Goal: Information Seeking & Learning: Check status

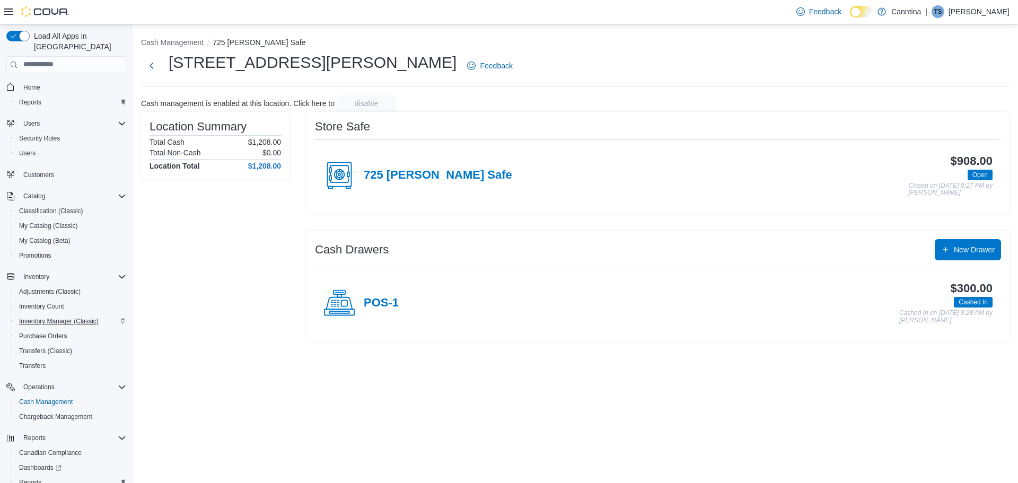
scroll to position [49, 0]
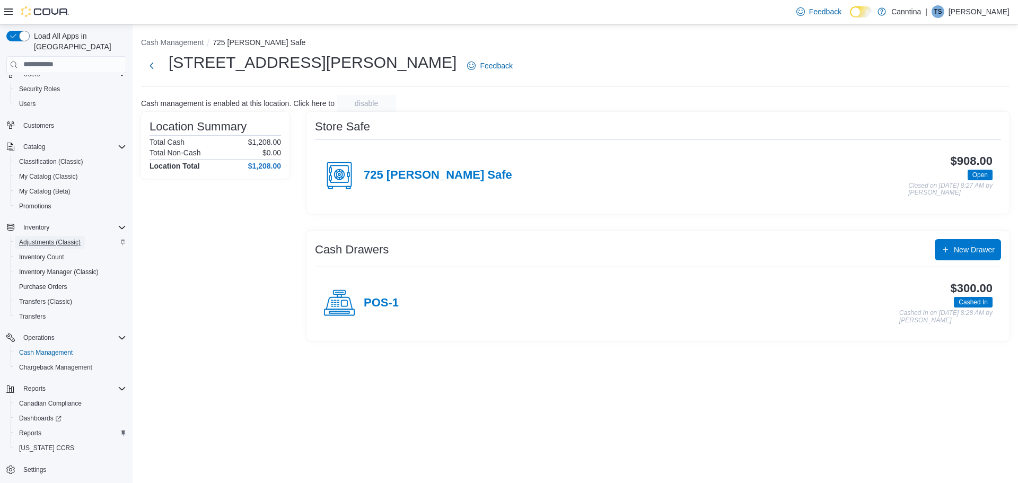
click at [37, 237] on span "Adjustments (Classic)" at bounding box center [49, 242] width 61 height 13
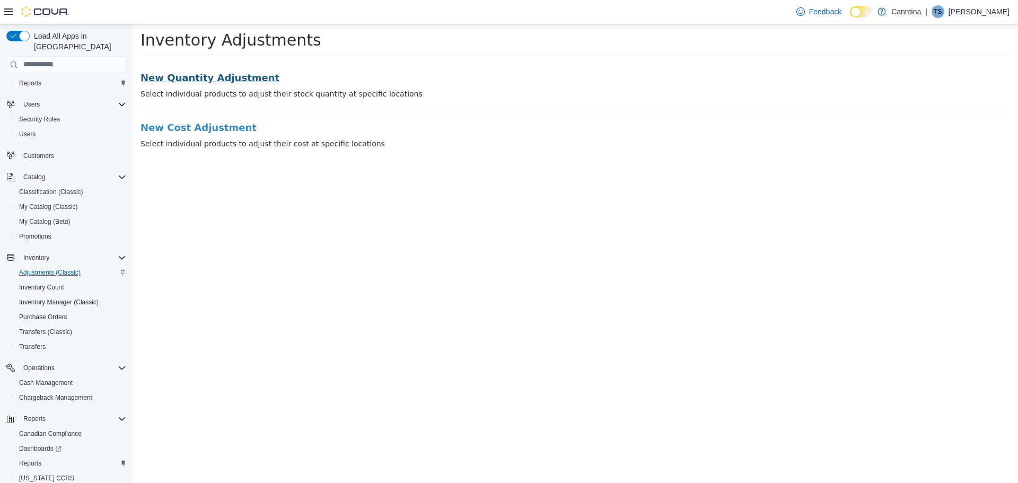
click at [215, 83] on li "New Quantity Adjustment Select individual products to adjust their stock quanti…" at bounding box center [574, 91] width 869 height 39
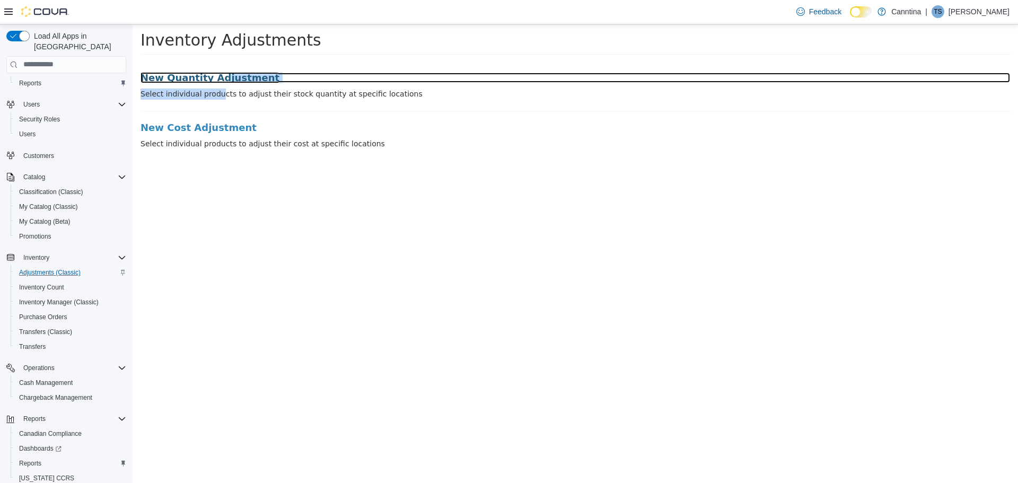
click at [214, 78] on h3 "New Quantity Adjustment" at bounding box center [574, 77] width 869 height 11
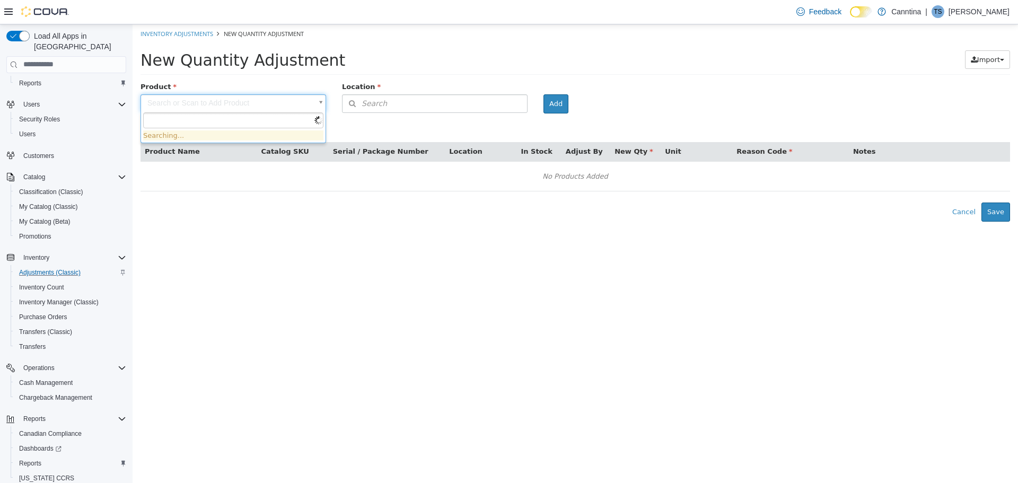
click at [205, 100] on body "× Inventory Adjustments New Quantity Adjustment New Quantity Adjustment Import …" at bounding box center [575, 122] width 885 height 197
drag, startPoint x: 204, startPoint y: 100, endPoint x: 233, endPoint y: 111, distance: 31.4
click at [233, 111] on body "× Inventory Adjustments New Quantity Adjustment New Quantity Adjustment Import …" at bounding box center [575, 122] width 885 height 197
click at [250, 83] on div "Product" at bounding box center [233, 87] width 201 height 13
click at [193, 104] on body "× Inventory Adjustments New Quantity Adjustment New Quantity Adjustment Import …" at bounding box center [575, 122] width 885 height 197
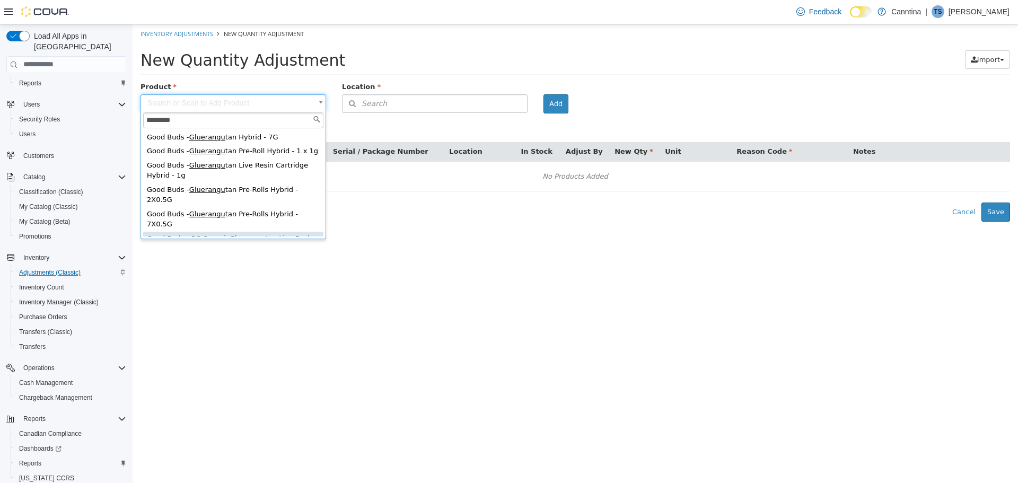
scroll to position [48, 0]
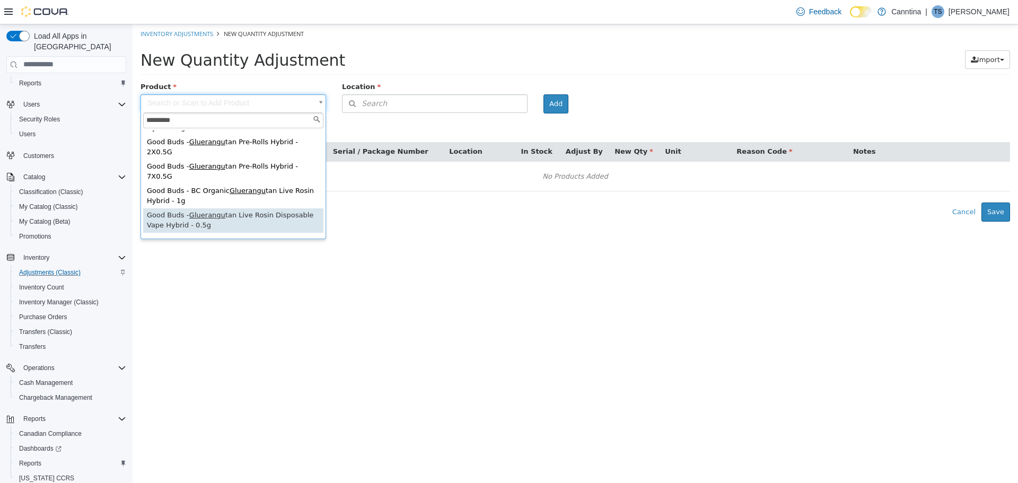
type input "*********"
type input "**********"
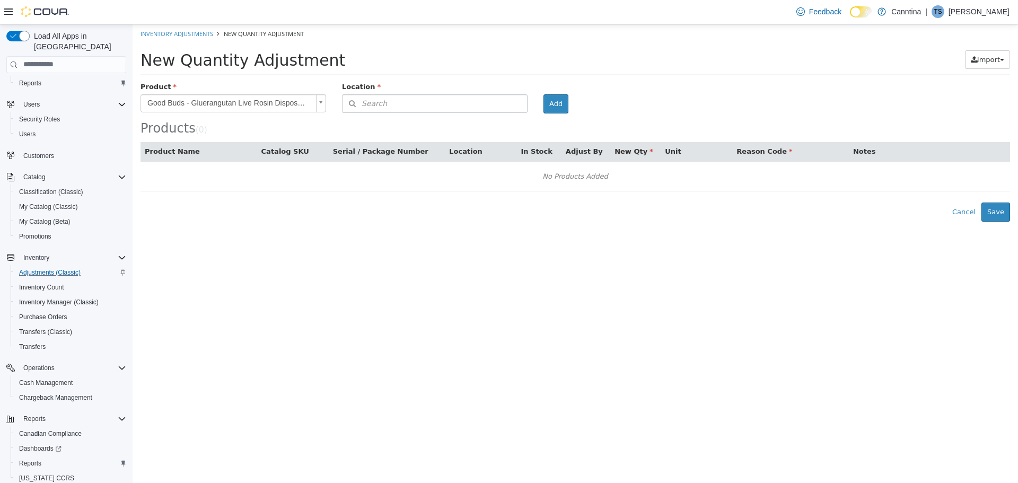
click at [486, 112] on div at bounding box center [434, 112] width 201 height 1
click at [467, 102] on button "Search" at bounding box center [435, 103] width 186 height 19
click at [510, 129] on span "or browse" at bounding box center [501, 122] width 52 height 18
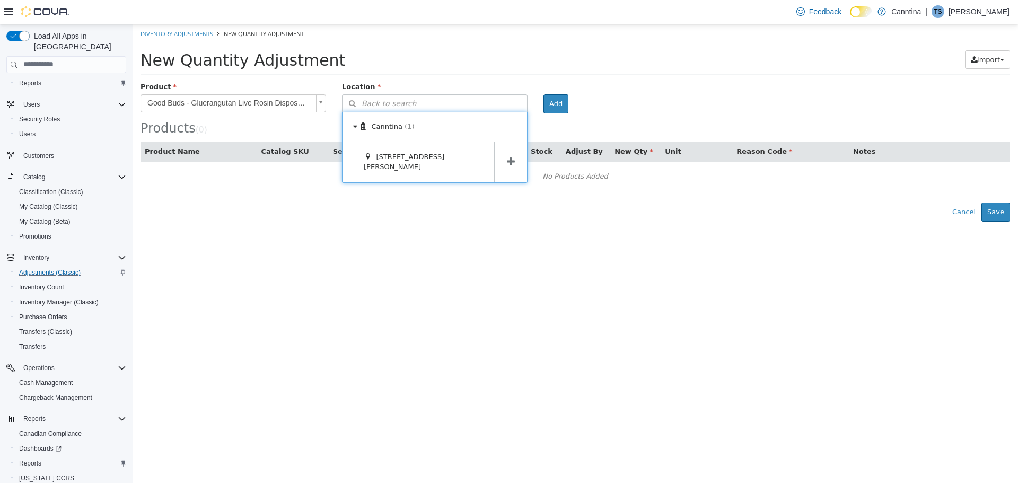
click at [515, 154] on span at bounding box center [510, 162] width 33 height 40
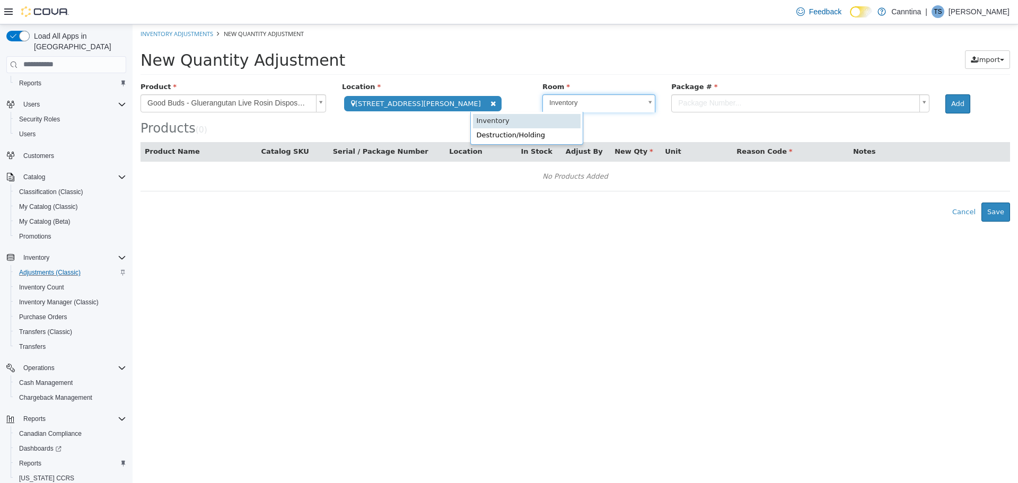
click at [561, 99] on body "**********" at bounding box center [575, 122] width 885 height 197
click at [576, 81] on body "**********" at bounding box center [575, 122] width 885 height 197
click at [628, 107] on body "**********" at bounding box center [575, 122] width 885 height 197
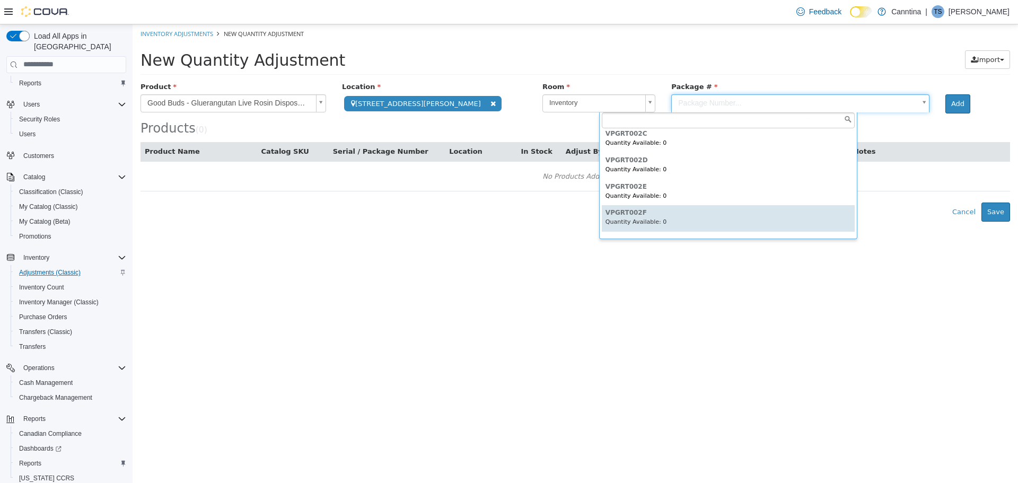
scroll to position [24, 0]
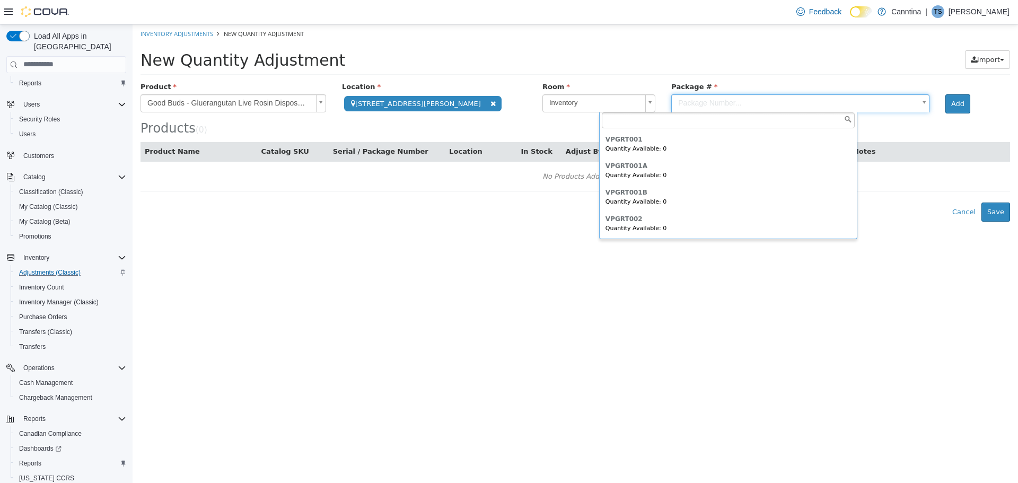
type input "********"
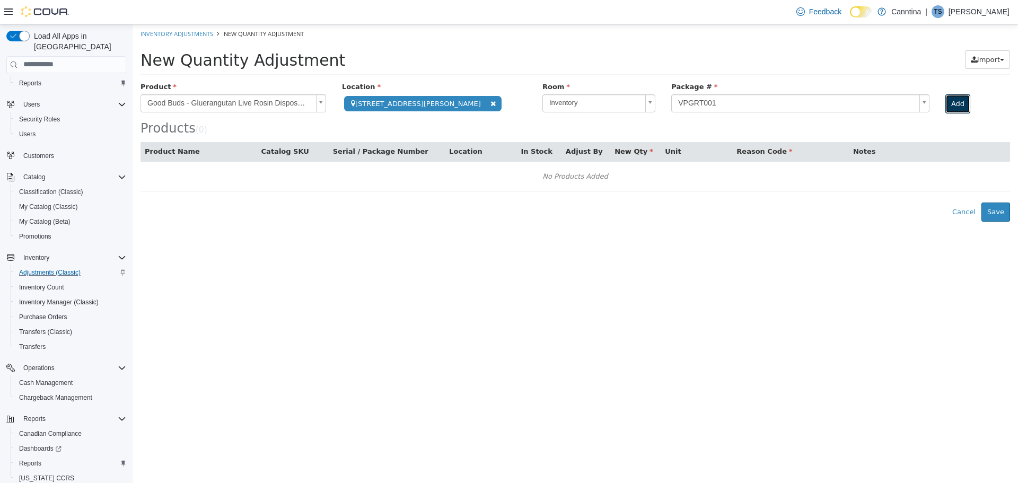
click at [945, 106] on button "Add" at bounding box center [957, 103] width 25 height 19
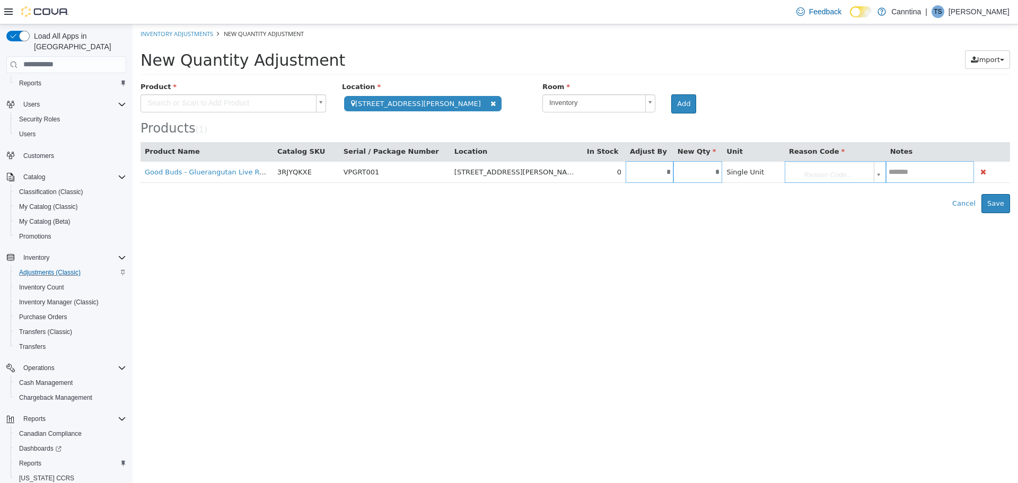
click at [797, 159] on th "Reason Code" at bounding box center [835, 151] width 101 height 19
click at [801, 166] on body "**********" at bounding box center [575, 118] width 885 height 189
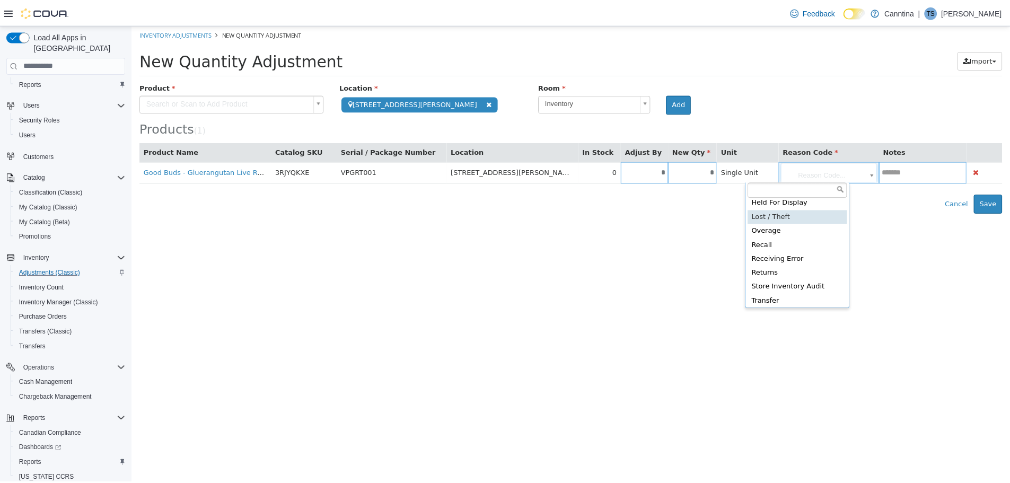
scroll to position [49, 0]
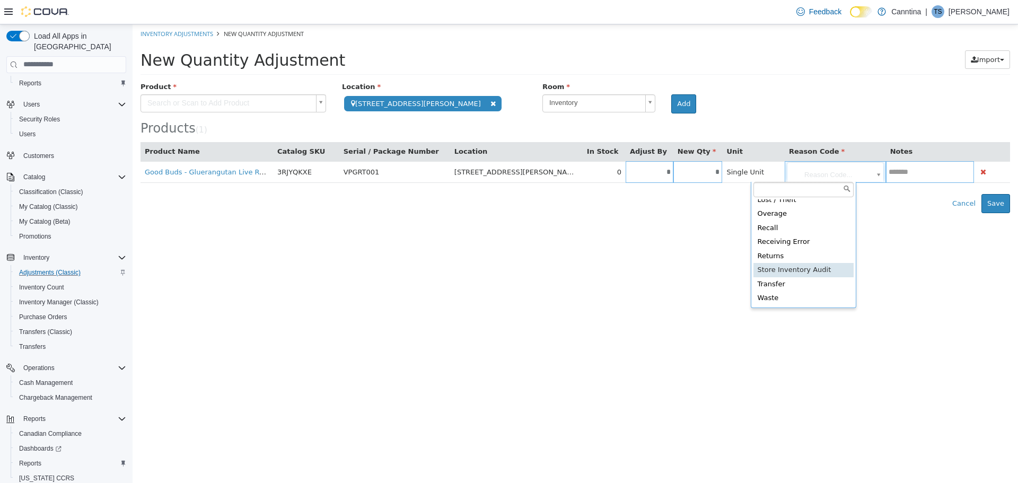
type input "**********"
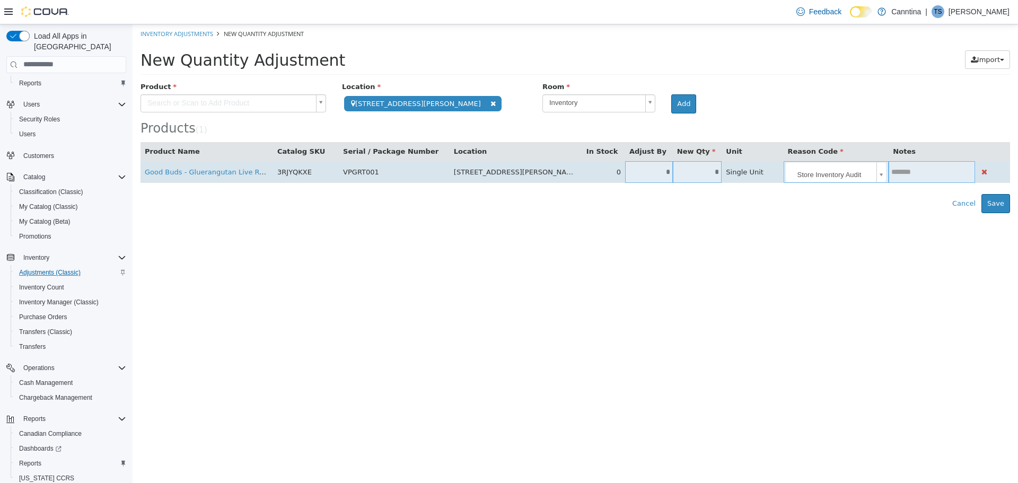
click at [679, 168] on input "*" at bounding box center [697, 172] width 49 height 8
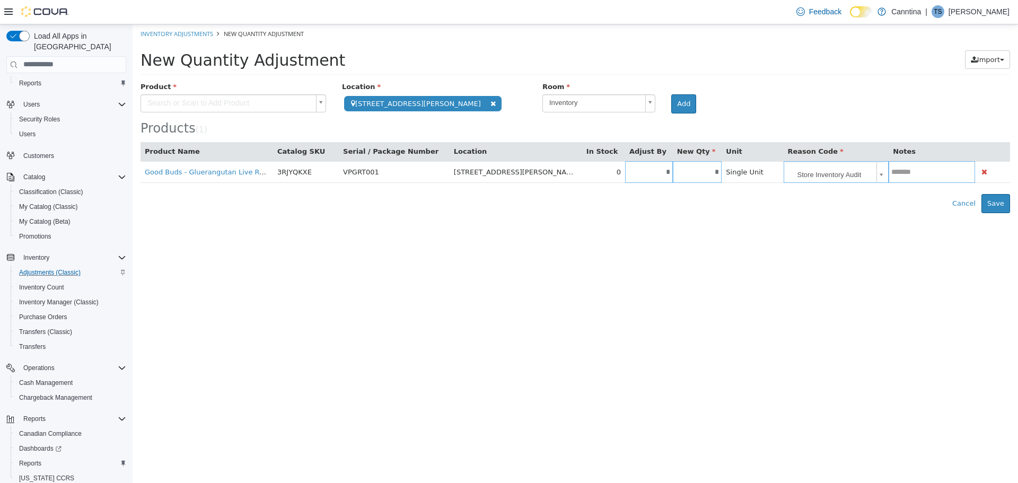
type input "*"
click at [703, 213] on html "**********" at bounding box center [575, 118] width 885 height 189
click at [991, 203] on button "Save" at bounding box center [995, 202] width 29 height 19
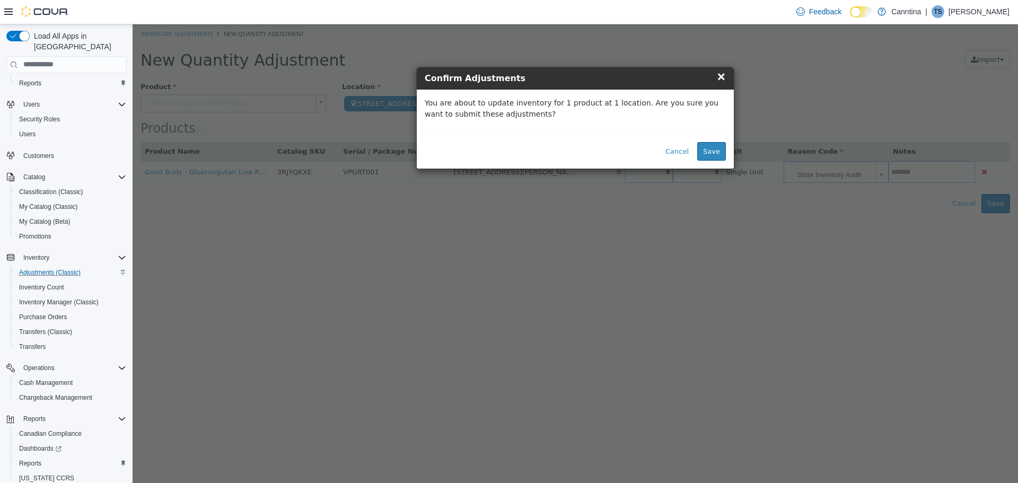
click at [729, 156] on div "Cancel Save" at bounding box center [575, 151] width 317 height 36
click at [714, 153] on button "Save" at bounding box center [711, 151] width 29 height 19
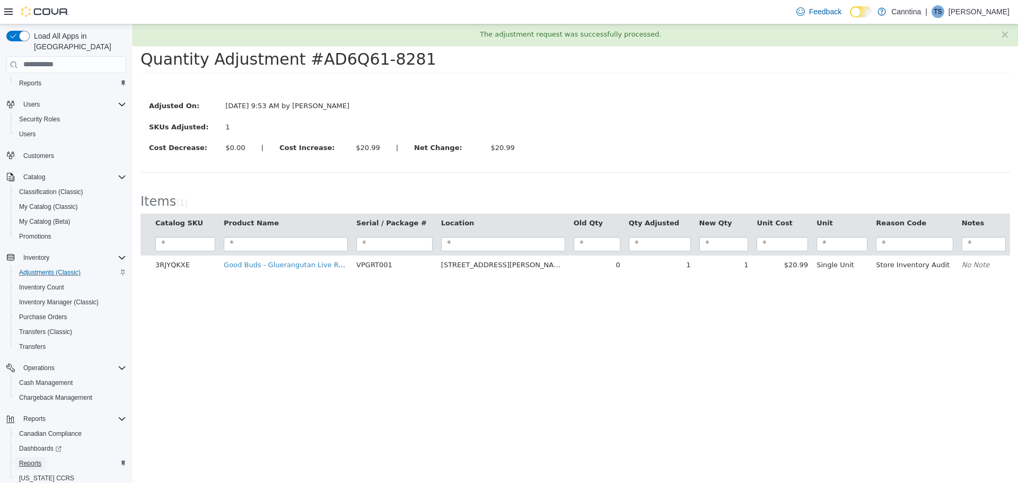
click at [39, 459] on span "Reports" at bounding box center [30, 463] width 22 height 8
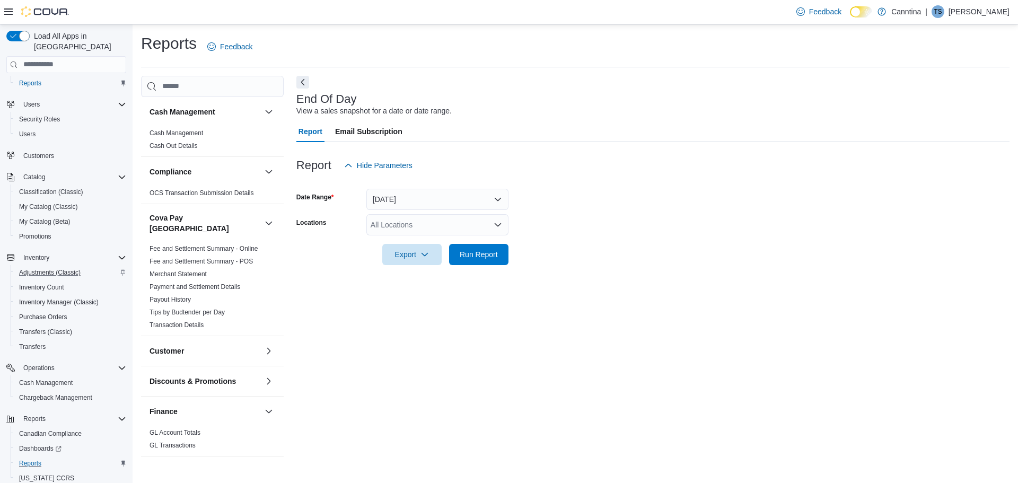
click at [438, 219] on div "All Locations" at bounding box center [437, 224] width 142 height 21
click at [454, 261] on div "725 Nelson Street" at bounding box center [437, 258] width 129 height 11
click at [467, 297] on div "End Of Day View a sales snapshot for a date or date range. Report Email Subscri…" at bounding box center [652, 267] width 713 height 383
click at [482, 248] on span "Run Report" at bounding box center [478, 253] width 47 height 21
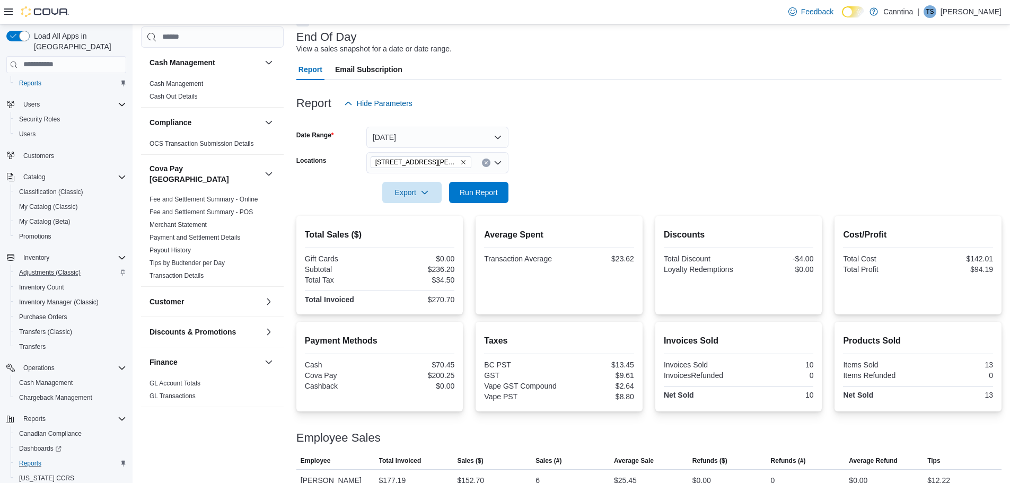
scroll to position [101, 0]
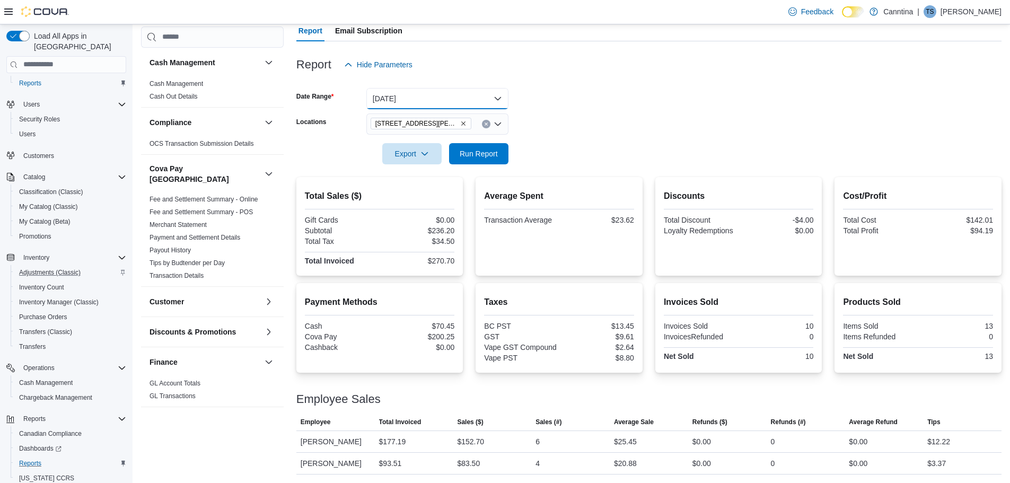
click at [426, 107] on button "Today" at bounding box center [437, 98] width 142 height 21
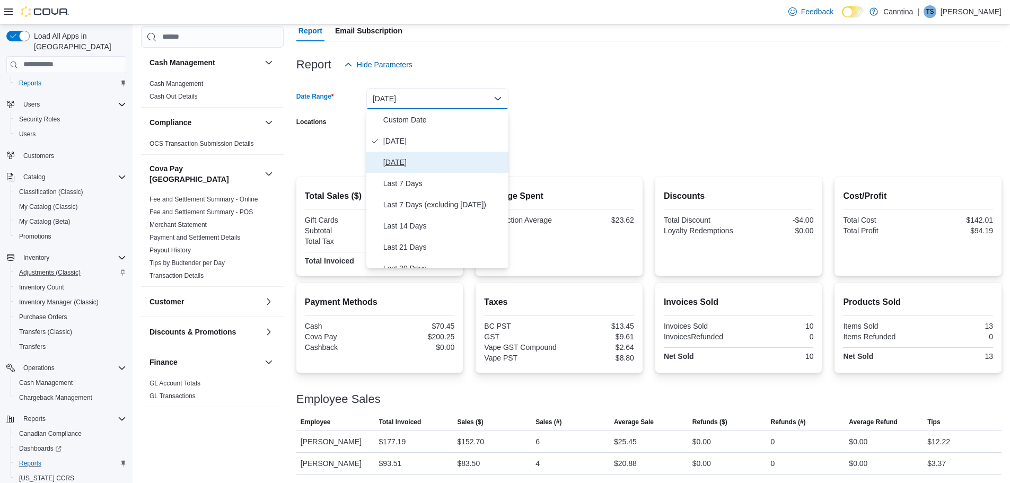
click at [407, 161] on span "Yesterday" at bounding box center [443, 162] width 121 height 13
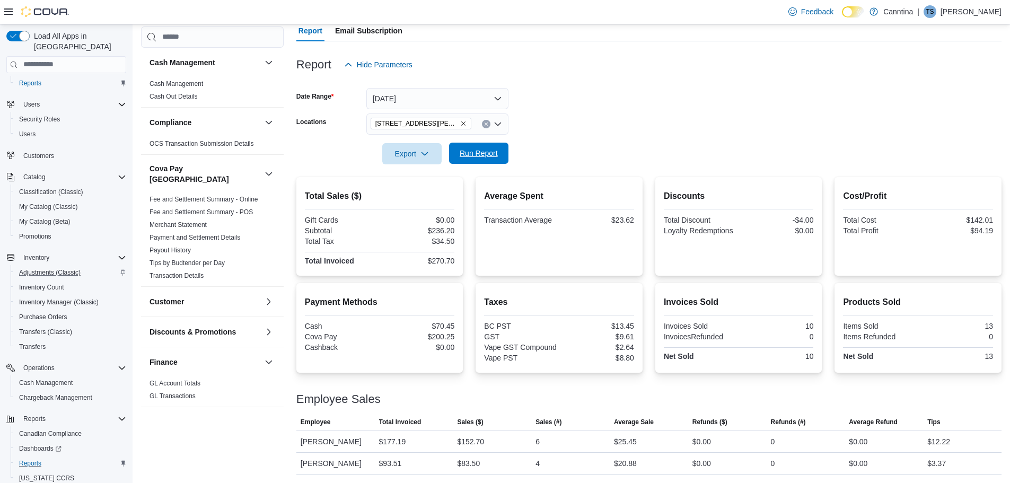
click at [493, 151] on span "Run Report" at bounding box center [479, 153] width 38 height 11
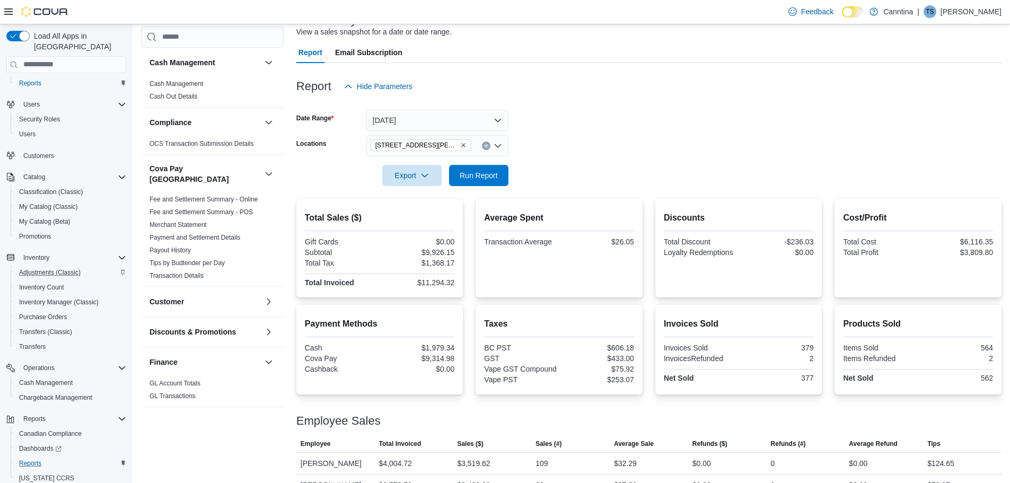
scroll to position [60, 0]
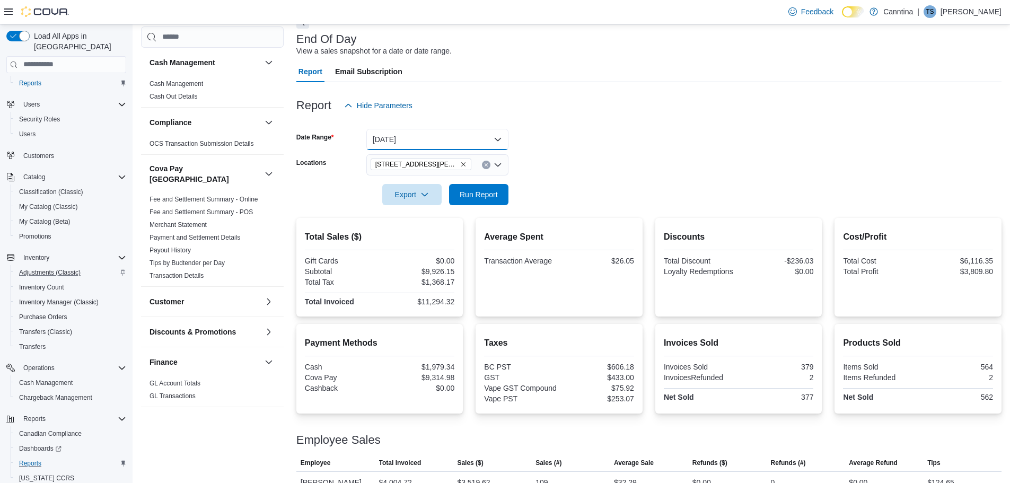
click at [496, 143] on button "Yesterday" at bounding box center [437, 139] width 142 height 21
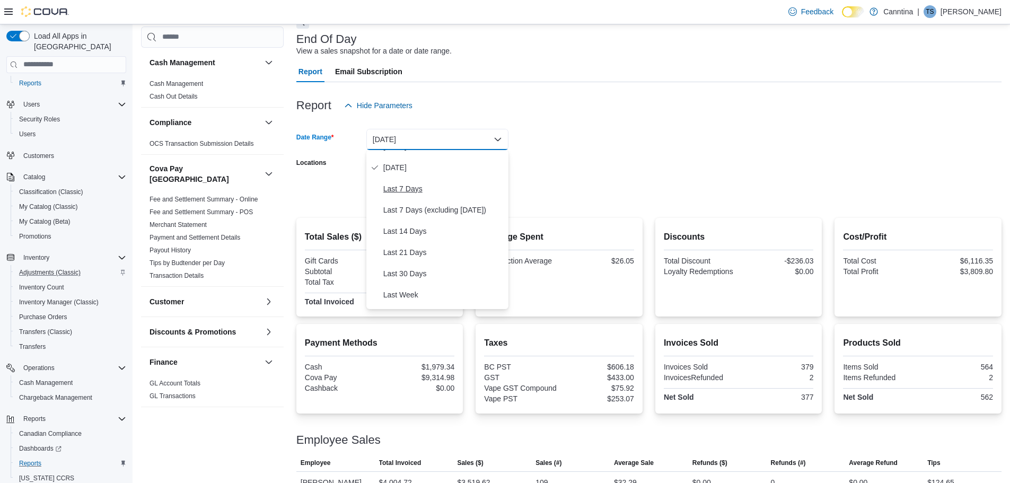
scroll to position [53, 0]
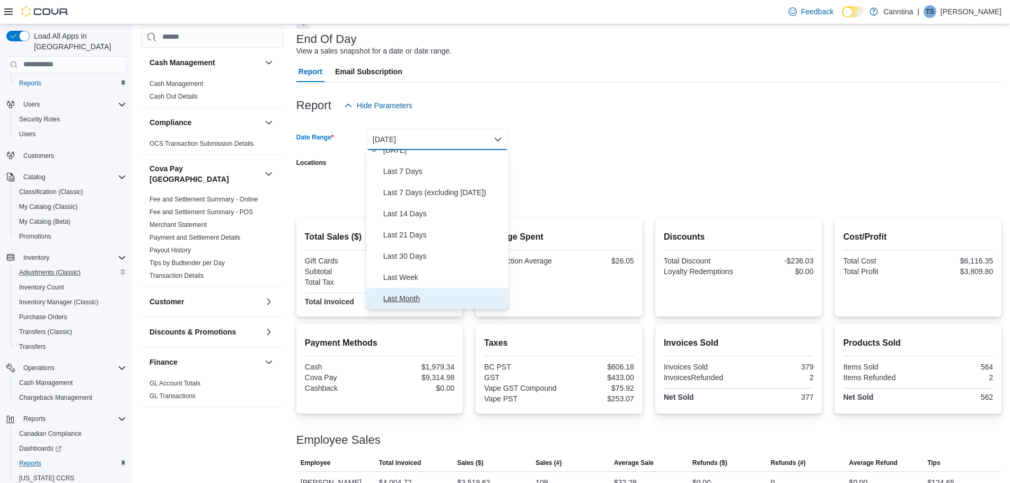
click at [411, 301] on span "Last Month" at bounding box center [443, 298] width 121 height 13
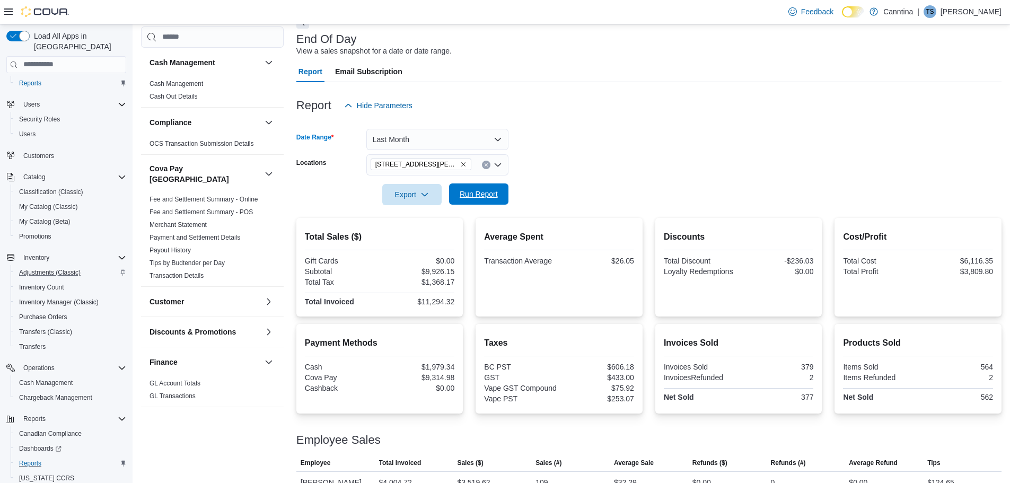
click at [473, 195] on span "Run Report" at bounding box center [479, 194] width 38 height 11
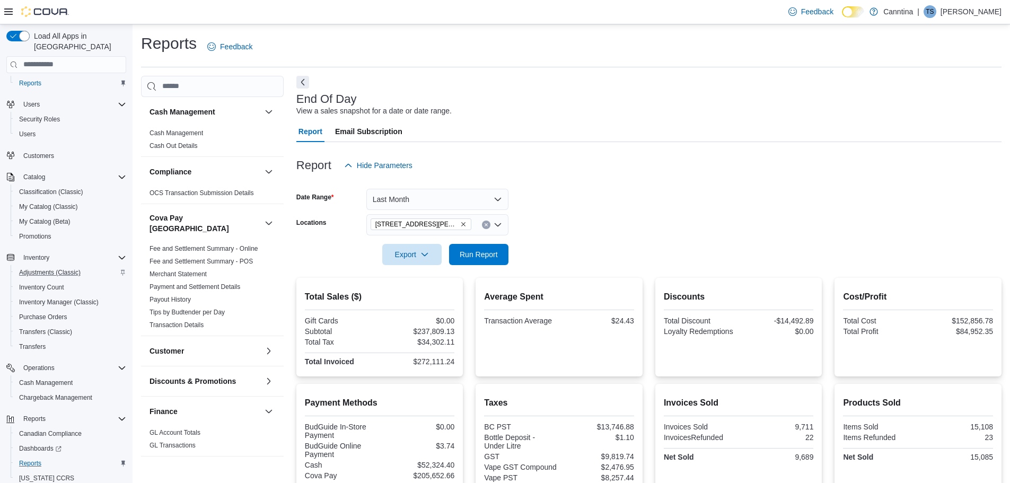
click at [496, 225] on icon "Open list of options" at bounding box center [498, 224] width 6 height 3
drag, startPoint x: 587, startPoint y: 223, endPoint x: 508, endPoint y: 209, distance: 80.7
click at [583, 223] on form "Date Range Last Month Locations 725 Nelson Street Export Run Report" at bounding box center [648, 220] width 705 height 89
click at [502, 205] on button "Last Month" at bounding box center [437, 199] width 142 height 21
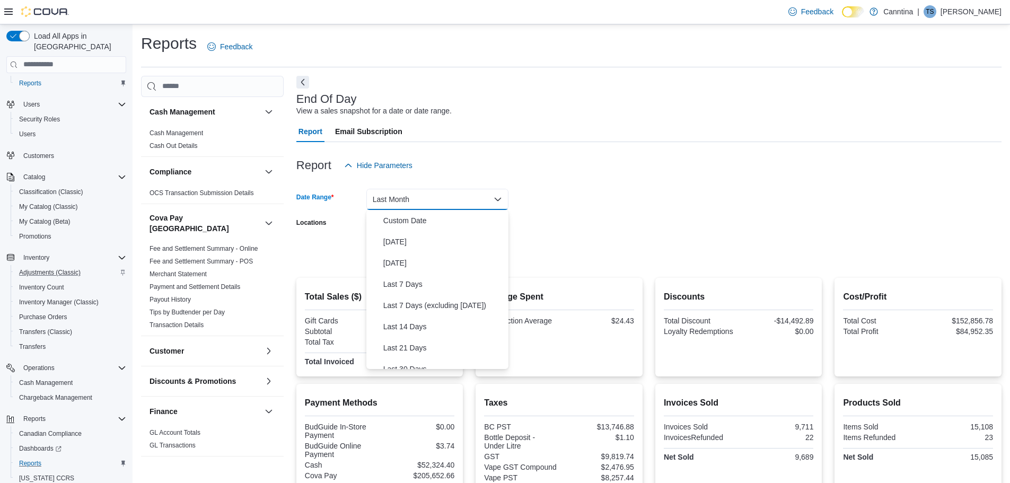
scroll to position [122, 0]
click at [390, 269] on span "Last Week" at bounding box center [443, 268] width 121 height 13
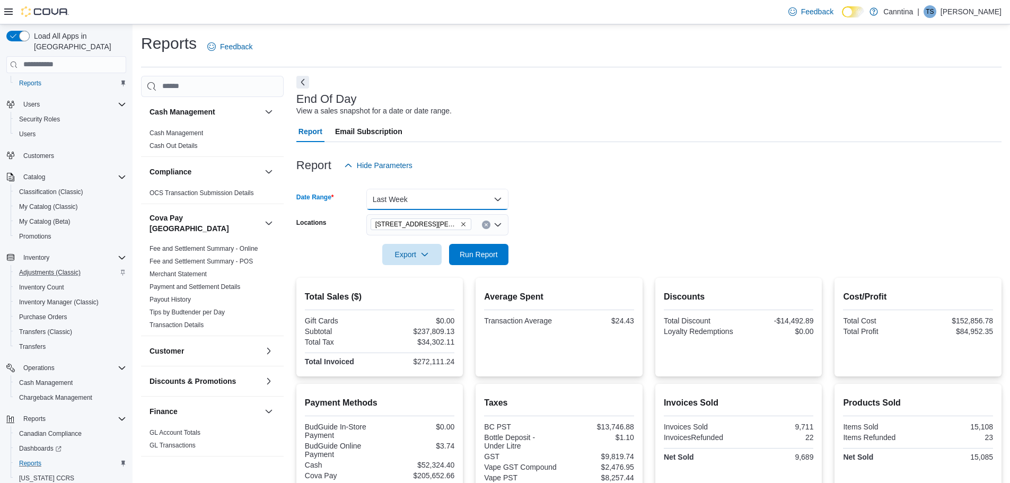
click at [500, 205] on button "Last Week" at bounding box center [437, 199] width 142 height 21
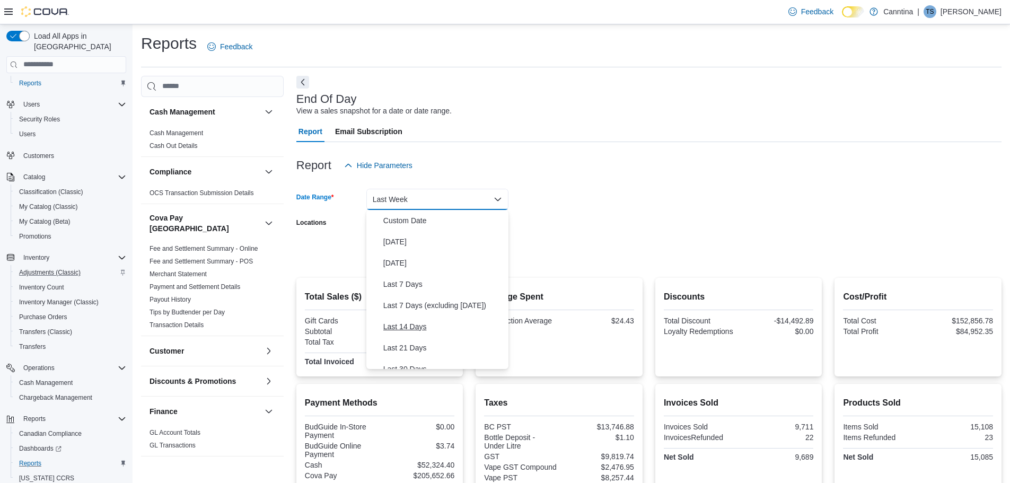
scroll to position [101, 0]
click at [429, 268] on span "Last 30 Days" at bounding box center [443, 268] width 121 height 13
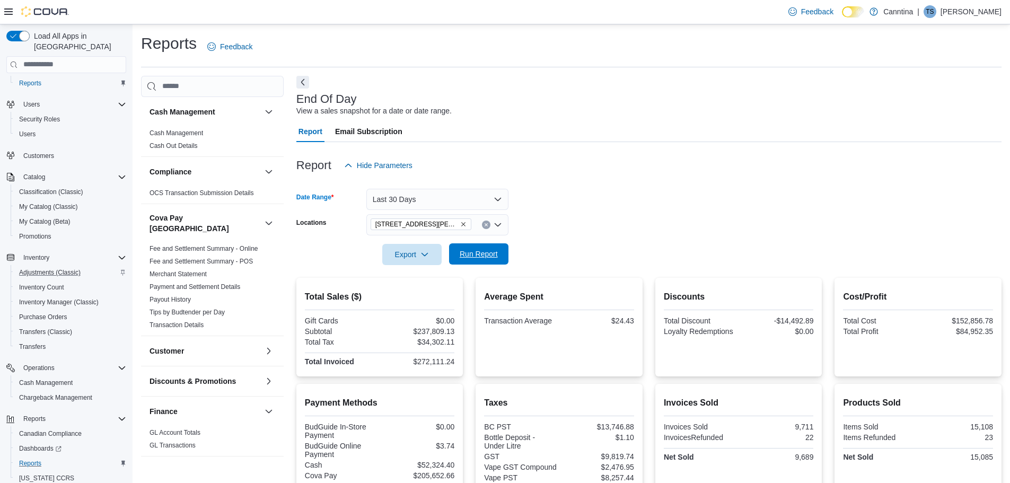
click at [494, 250] on span "Run Report" at bounding box center [479, 254] width 38 height 11
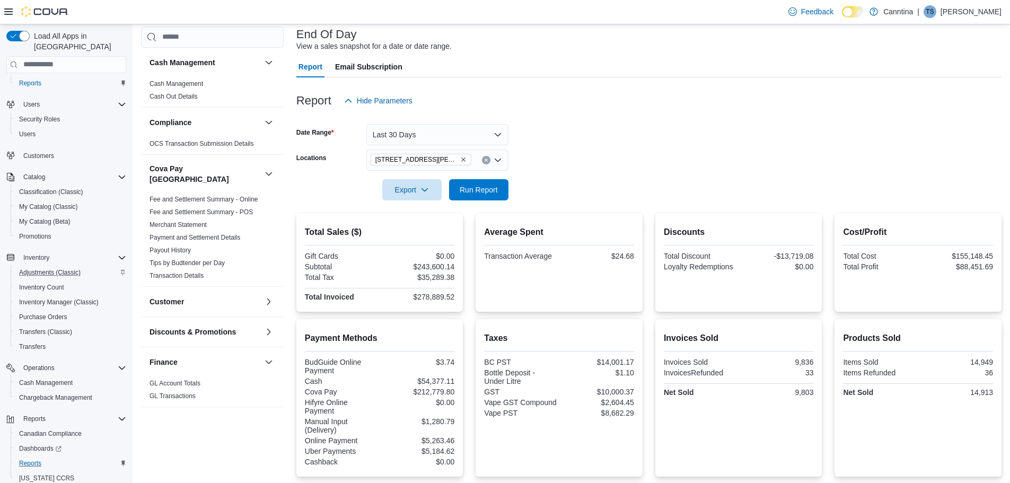
scroll to position [64, 0]
click at [498, 130] on button "Last 30 Days" at bounding box center [437, 135] width 142 height 21
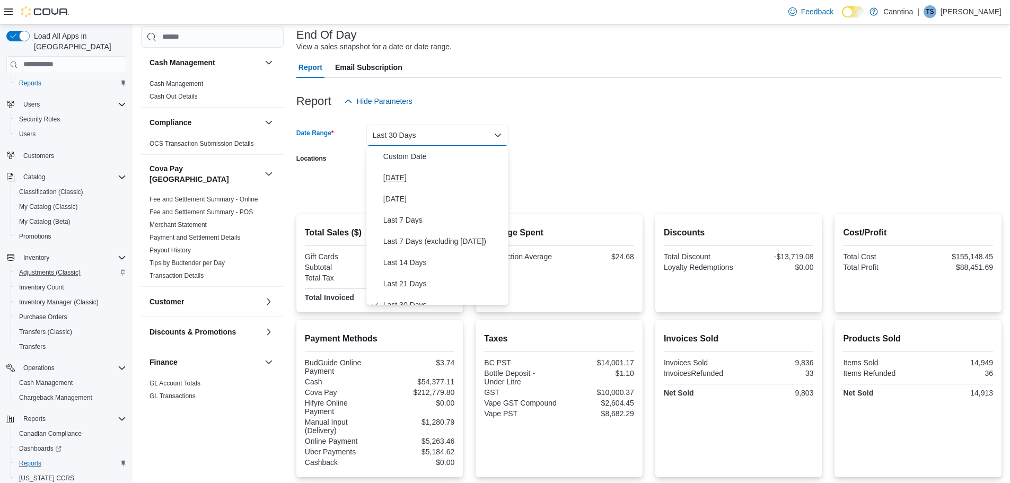
scroll to position [11, 0]
click at [436, 217] on button "Last 7 Days" at bounding box center [437, 209] width 142 height 21
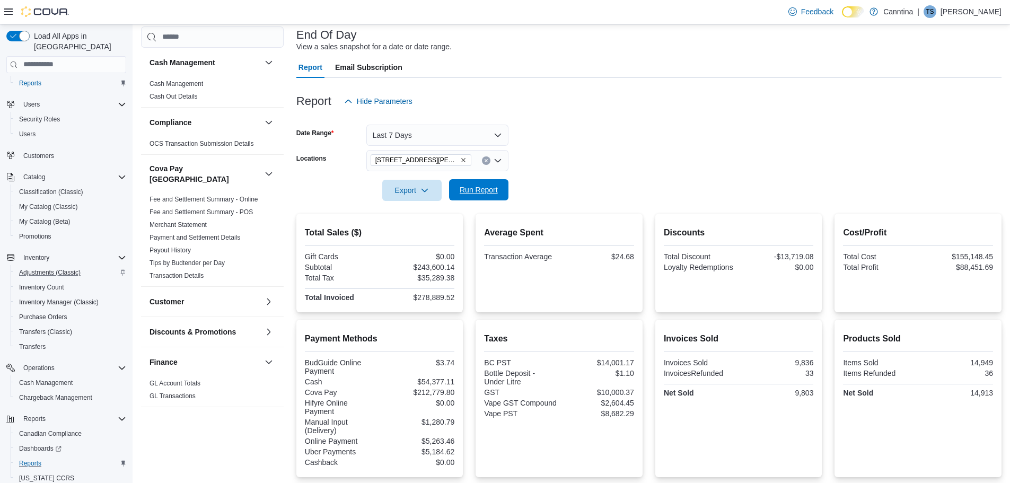
click at [485, 192] on span "Run Report" at bounding box center [479, 189] width 38 height 11
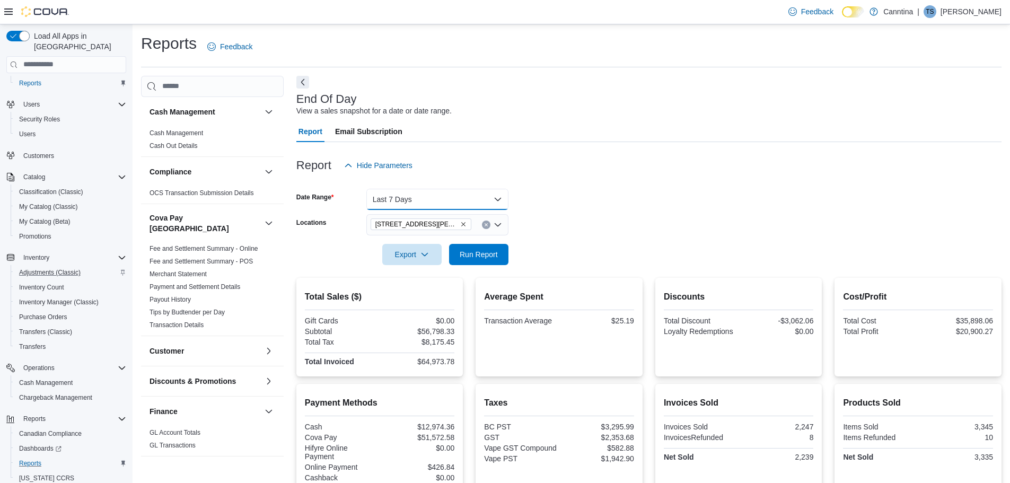
click at [486, 197] on button "Last 7 Days" at bounding box center [437, 199] width 142 height 21
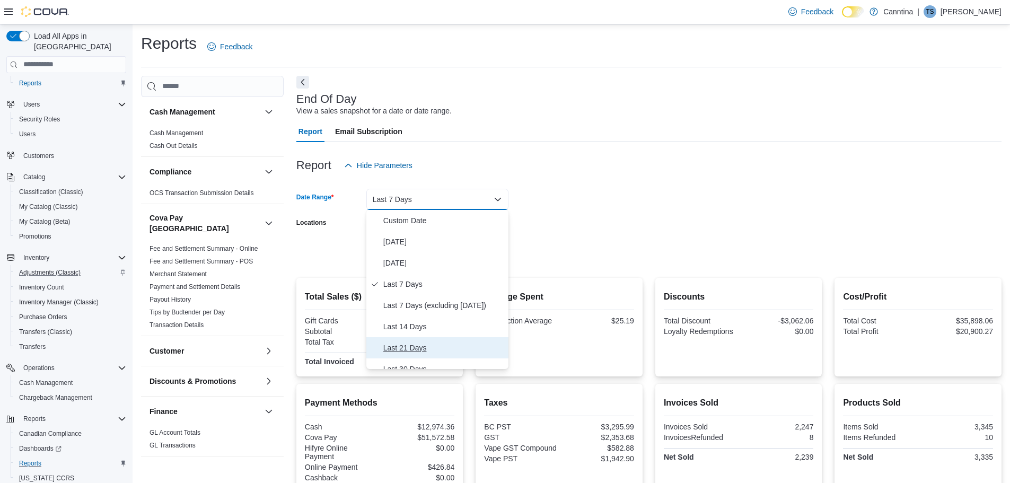
click at [411, 342] on span "Last 21 Days" at bounding box center [443, 347] width 121 height 13
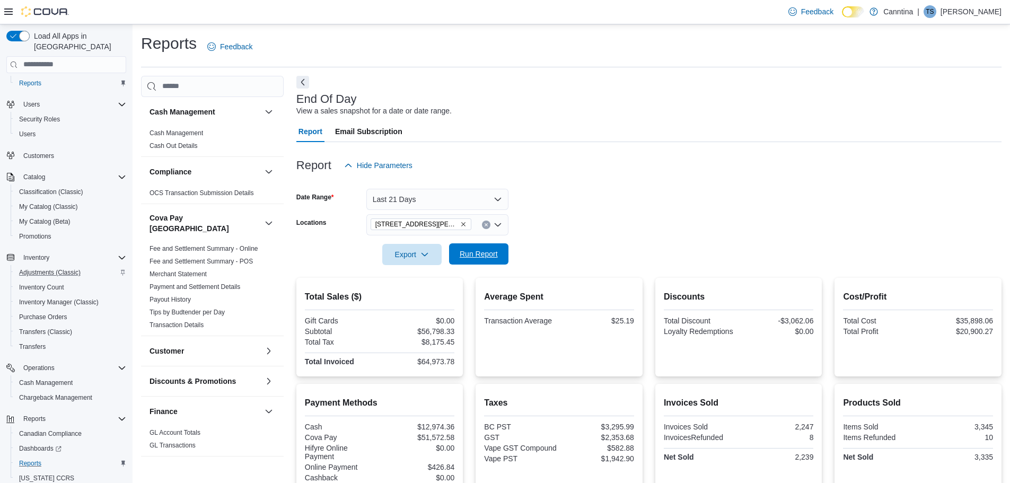
click at [498, 255] on span "Run Report" at bounding box center [478, 253] width 47 height 21
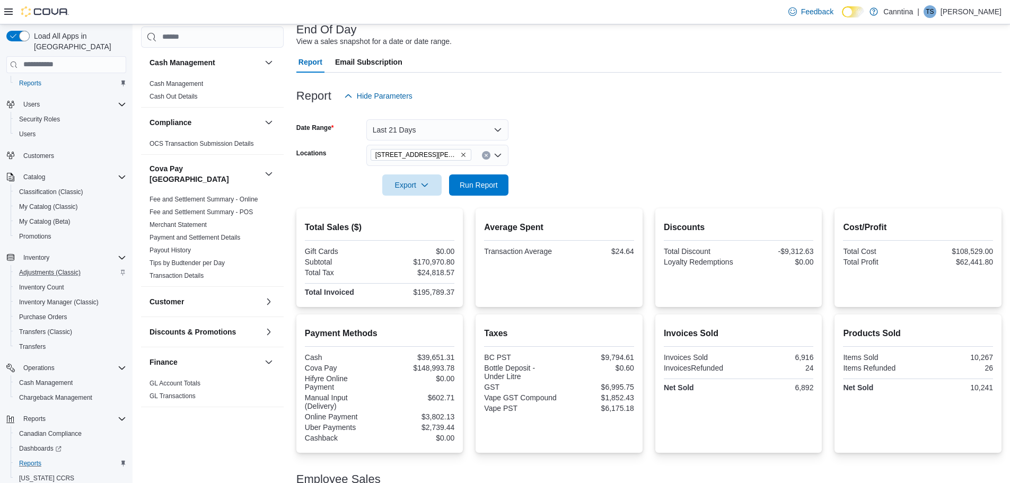
scroll to position [21, 0]
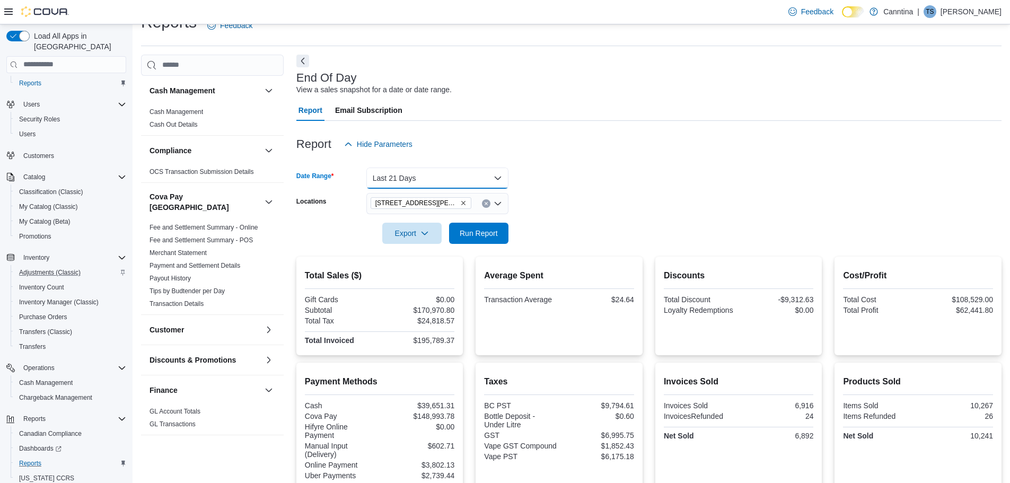
click at [491, 183] on button "Last 21 Days" at bounding box center [437, 178] width 142 height 21
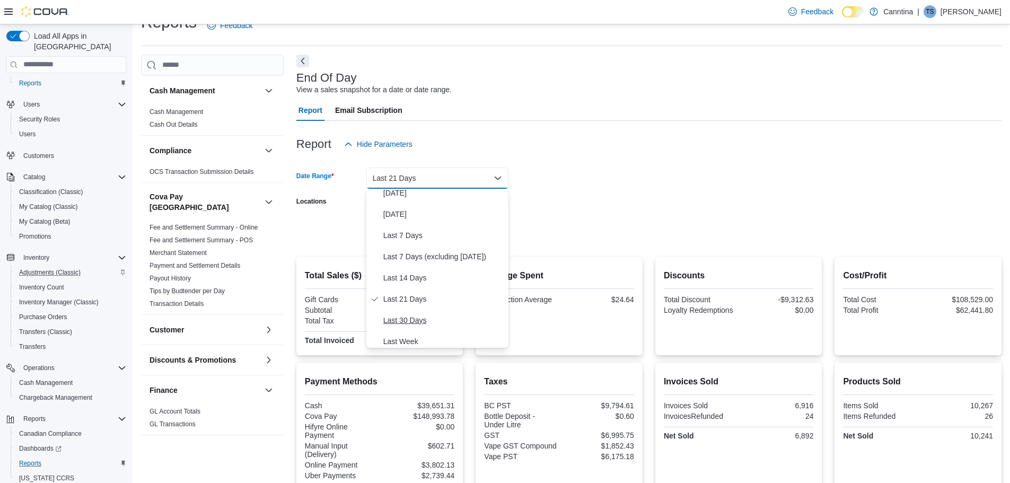
scroll to position [53, 0]
click at [419, 290] on span "Last 30 Days" at bounding box center [443, 294] width 121 height 13
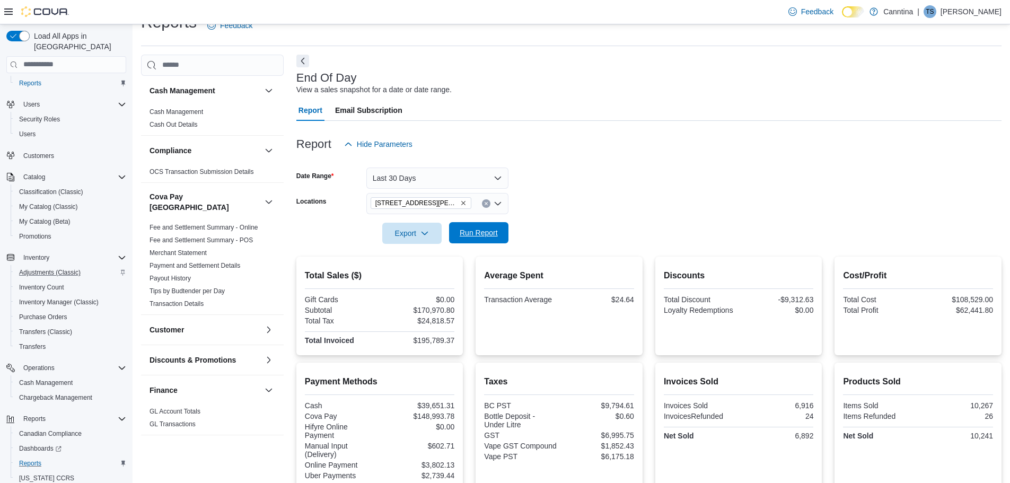
click at [480, 223] on span "Run Report" at bounding box center [478, 232] width 47 height 21
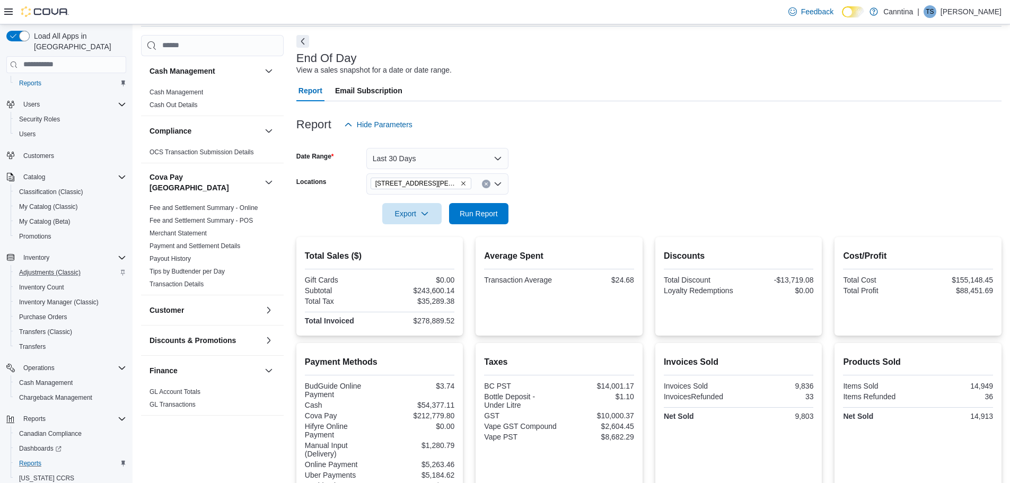
scroll to position [40, 0]
click at [492, 156] on button "Last 30 Days" at bounding box center [437, 158] width 142 height 21
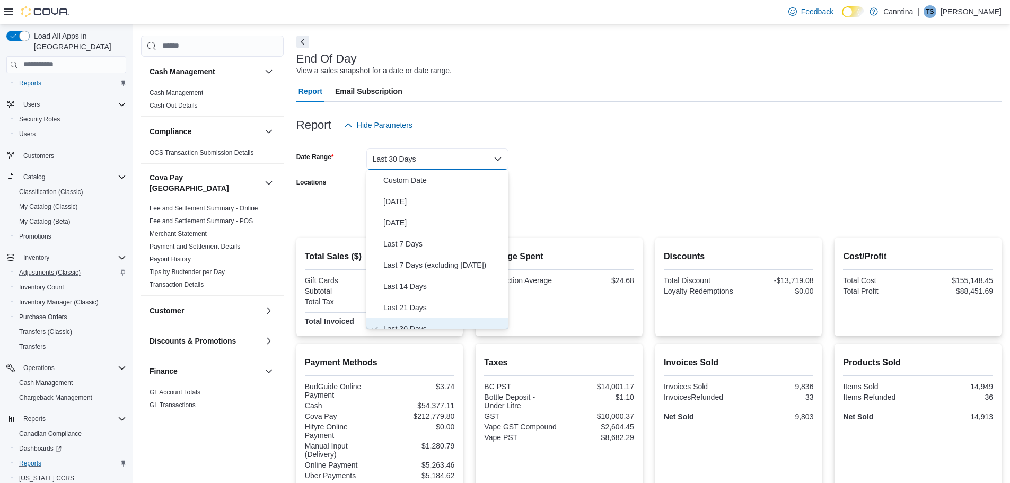
scroll to position [11, 0]
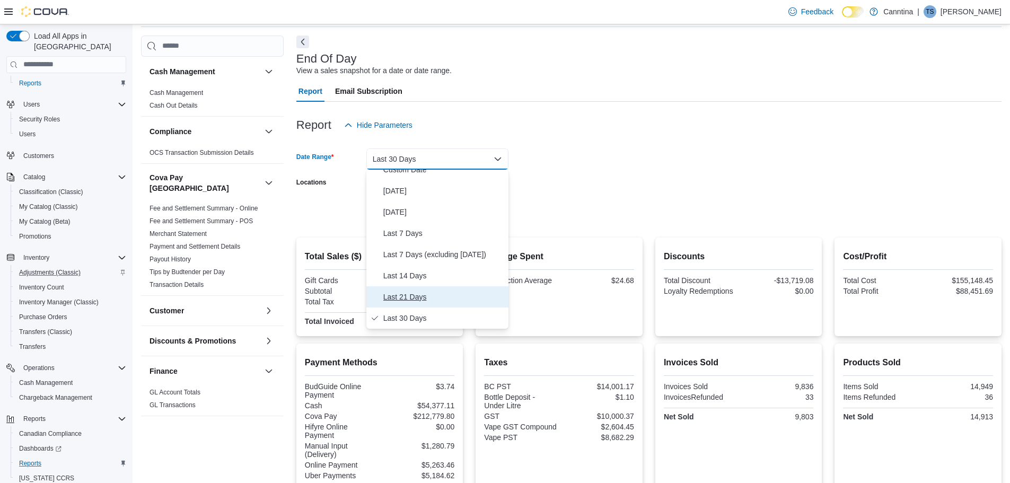
click at [417, 298] on span "Last 21 Days" at bounding box center [443, 297] width 121 height 13
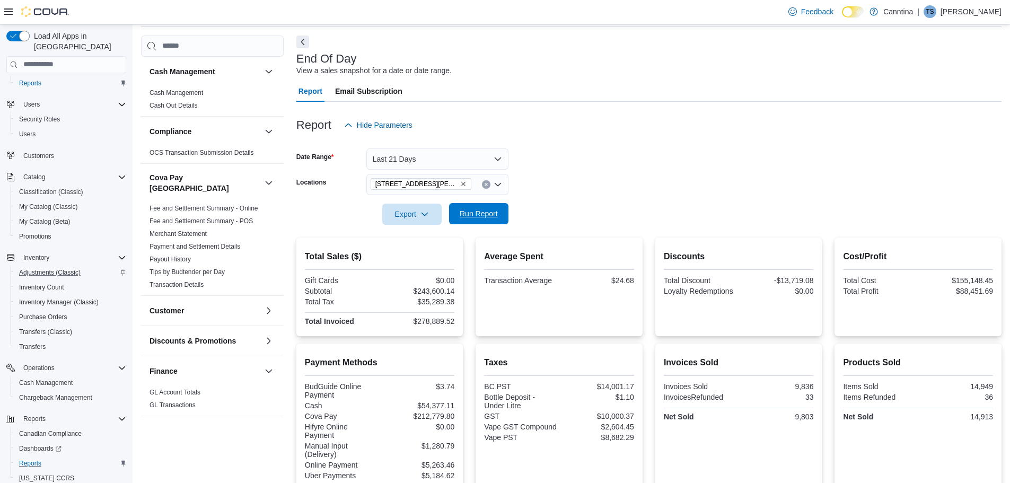
click at [479, 210] on span "Run Report" at bounding box center [479, 213] width 38 height 11
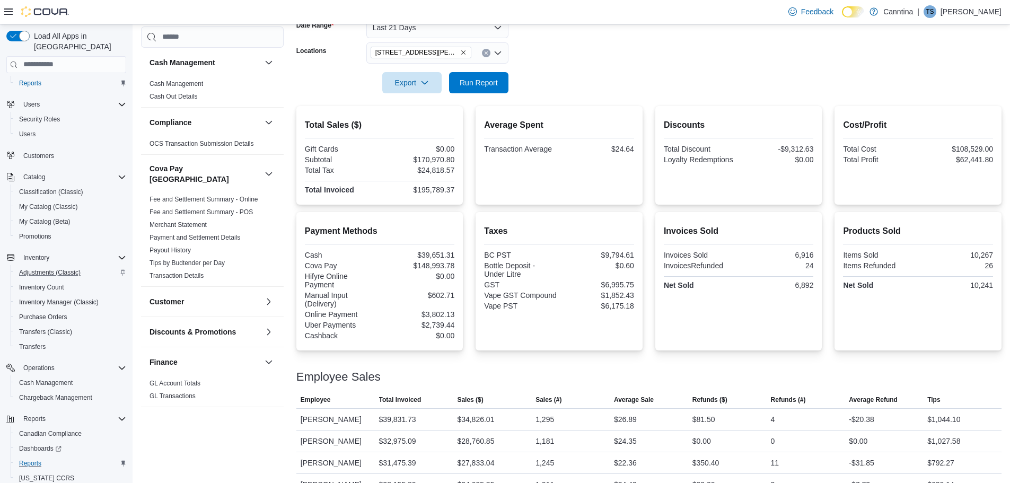
scroll to position [21, 0]
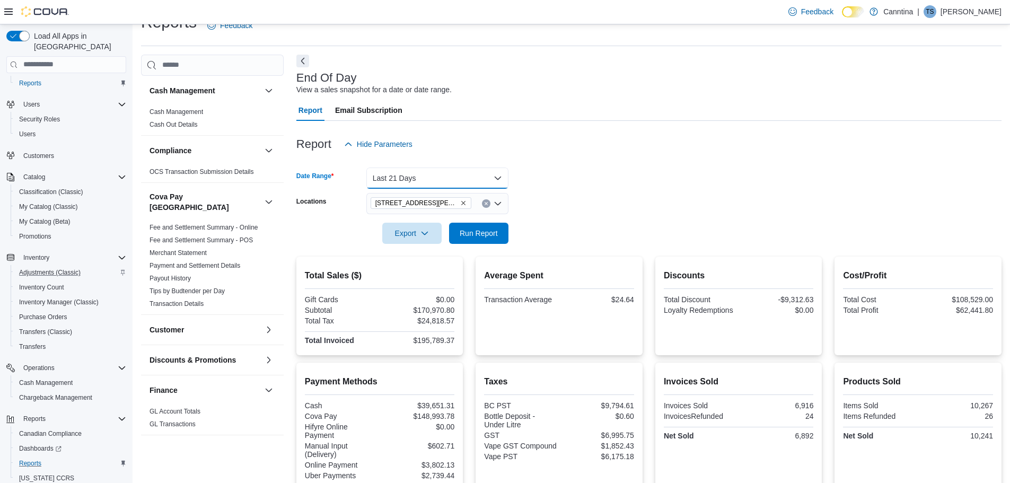
click at [468, 172] on button "Last 21 Days" at bounding box center [437, 178] width 142 height 21
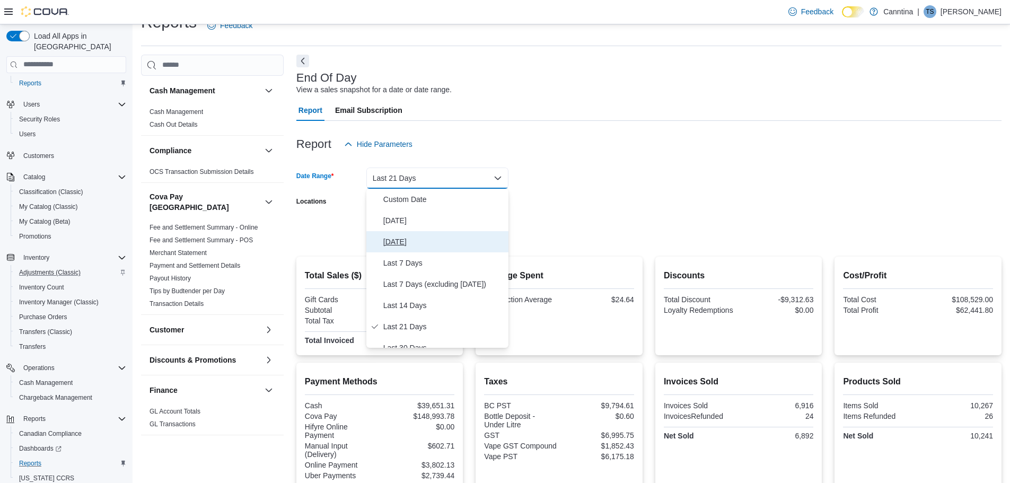
click at [412, 244] on span "Yesterday" at bounding box center [443, 241] width 121 height 13
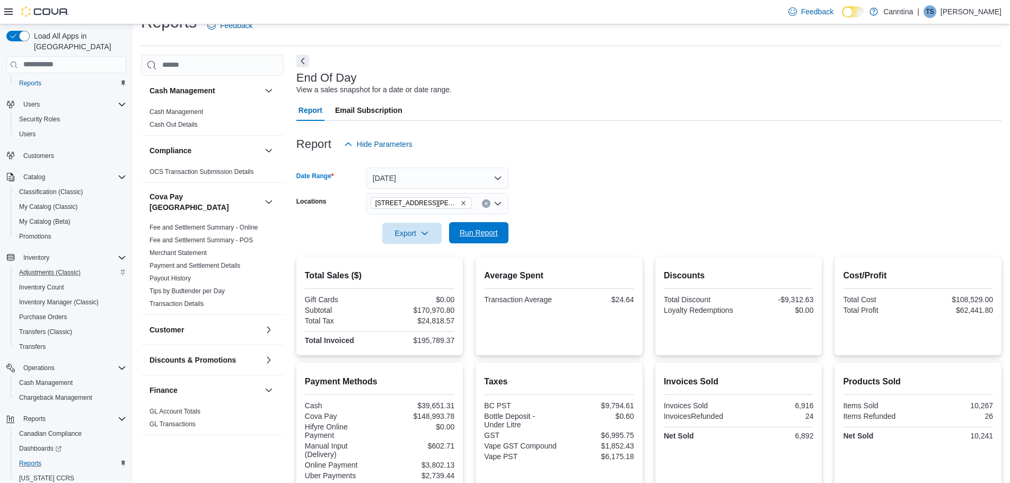
drag, startPoint x: 486, startPoint y: 233, endPoint x: 472, endPoint y: 237, distance: 14.6
click at [485, 233] on span "Run Report" at bounding box center [479, 232] width 38 height 11
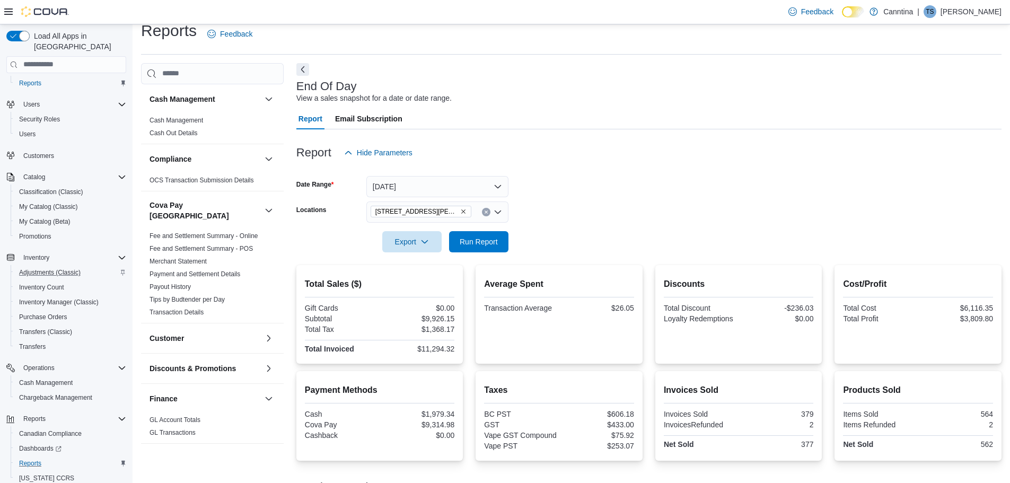
scroll to position [7, 0]
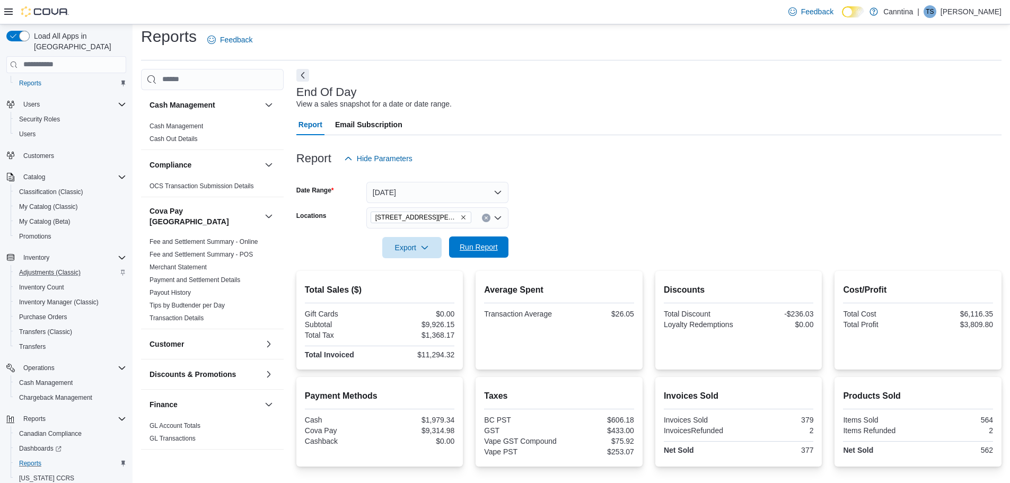
click at [494, 251] on span "Run Report" at bounding box center [479, 247] width 38 height 11
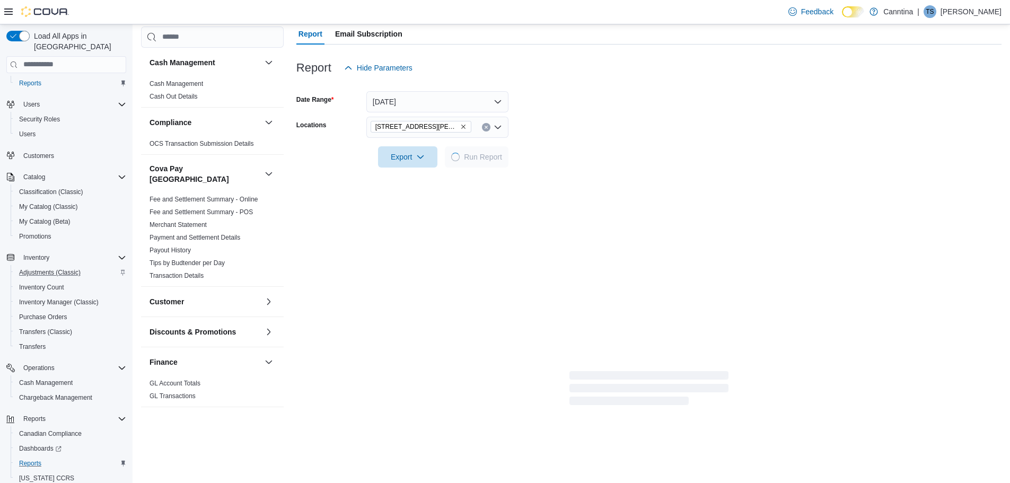
scroll to position [218, 0]
